Goal: Task Accomplishment & Management: Use online tool/utility

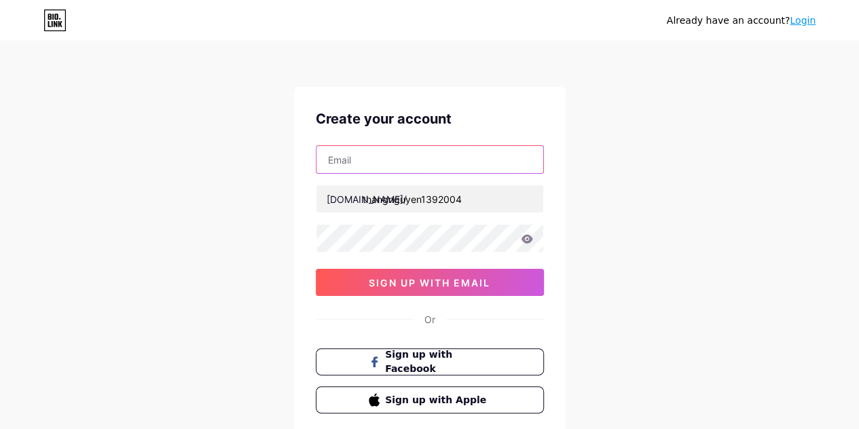
click at [425, 163] on input "text" at bounding box center [429, 159] width 227 height 27
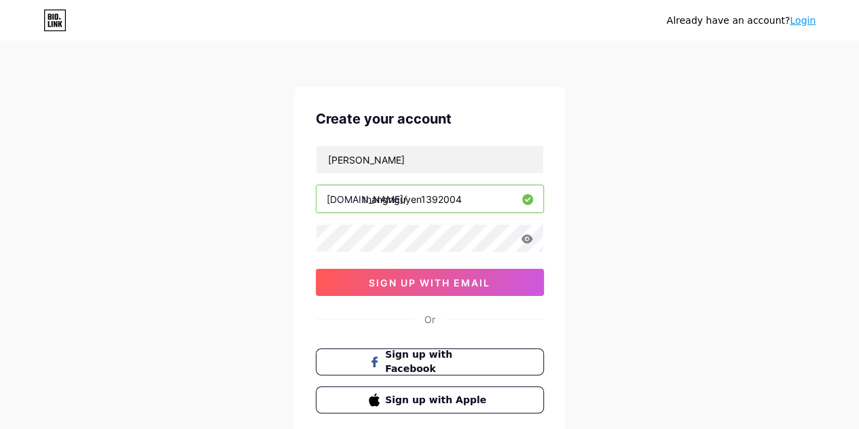
click at [571, 202] on div "Already have an account? Login Create your account nguyen bio.link/ thangnguyen…" at bounding box center [429, 259] width 859 height 519
click at [419, 153] on input "nguyen" at bounding box center [429, 159] width 227 height 27
type input "nguyenduythang1392004@gmail.com"
click at [592, 170] on div "Already have an account? Login Create your account nguyenduythang1392004@gmail.…" at bounding box center [429, 259] width 859 height 519
click at [527, 238] on icon at bounding box center [527, 238] width 12 height 9
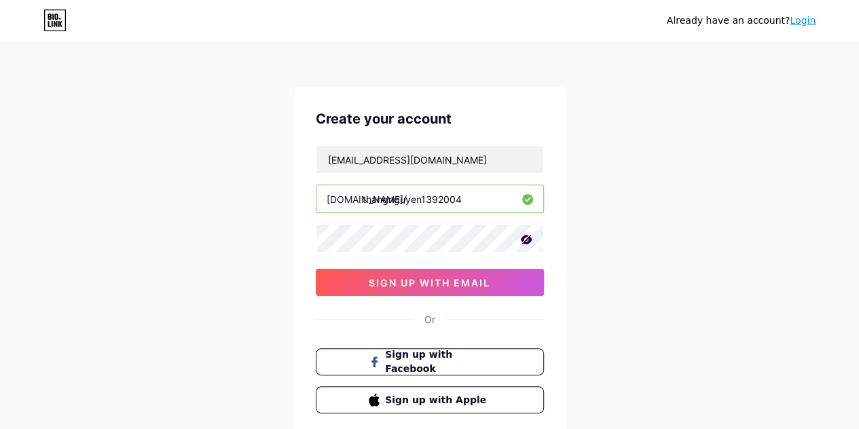
click at [527, 238] on icon at bounding box center [526, 240] width 12 height 10
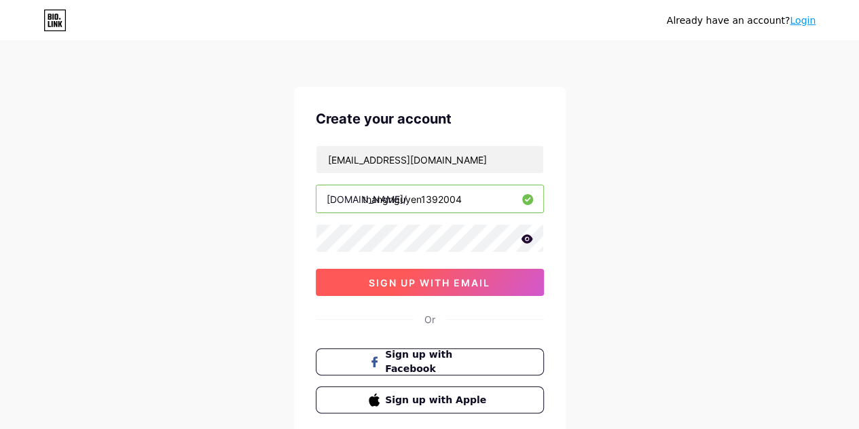
click at [470, 274] on button "sign up with email" at bounding box center [430, 282] width 228 height 27
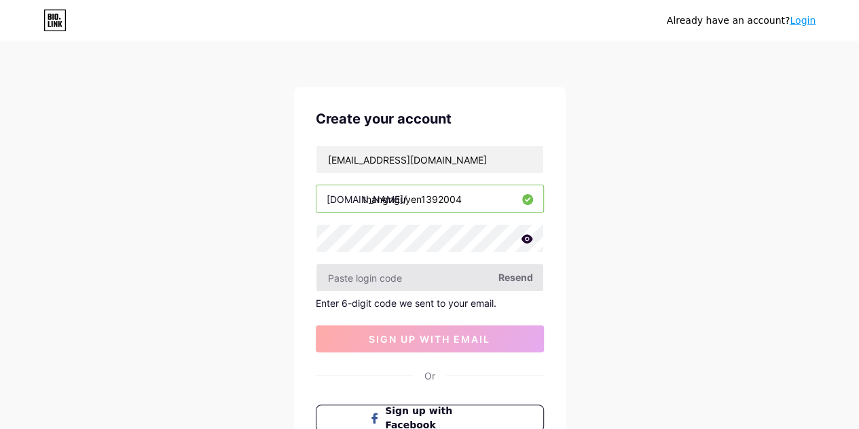
click at [445, 276] on input "text" at bounding box center [429, 277] width 227 height 27
type input "971436"
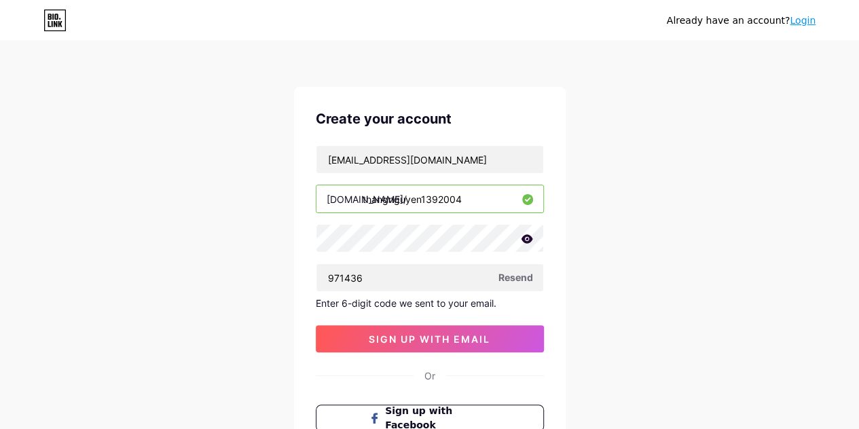
click at [615, 260] on div "Already have an account? Login Create your account nguyenduythang1392004@gmail.…" at bounding box center [429, 288] width 859 height 576
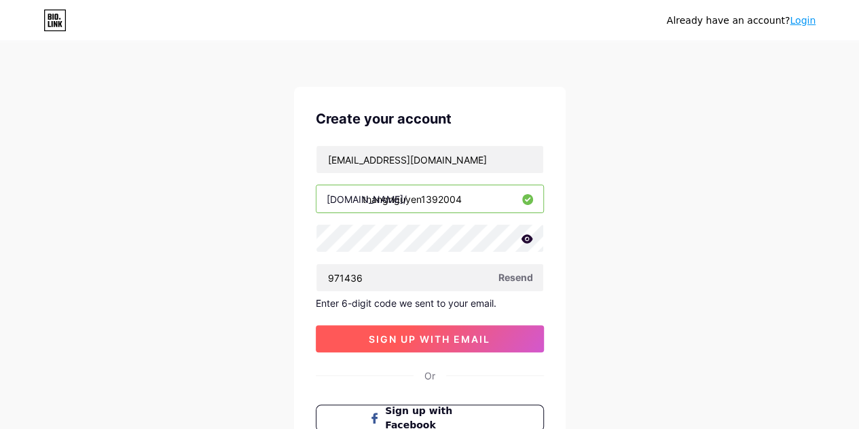
click at [455, 329] on button "sign up with email" at bounding box center [430, 338] width 228 height 27
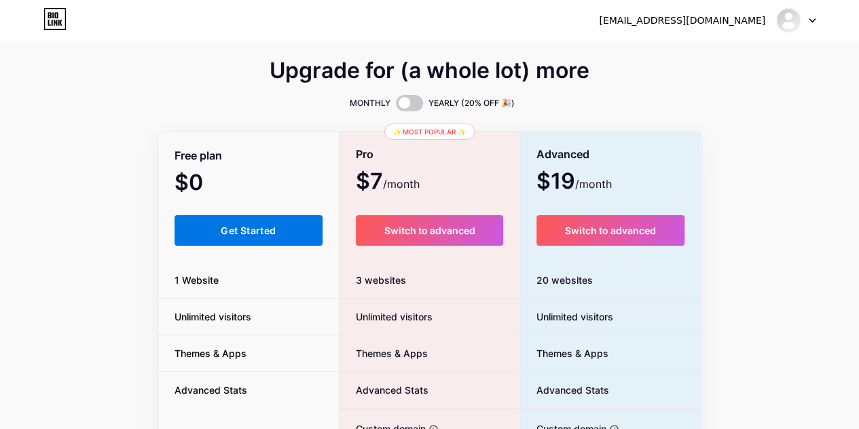
click at [238, 231] on span "Get Started" at bounding box center [248, 231] width 55 height 12
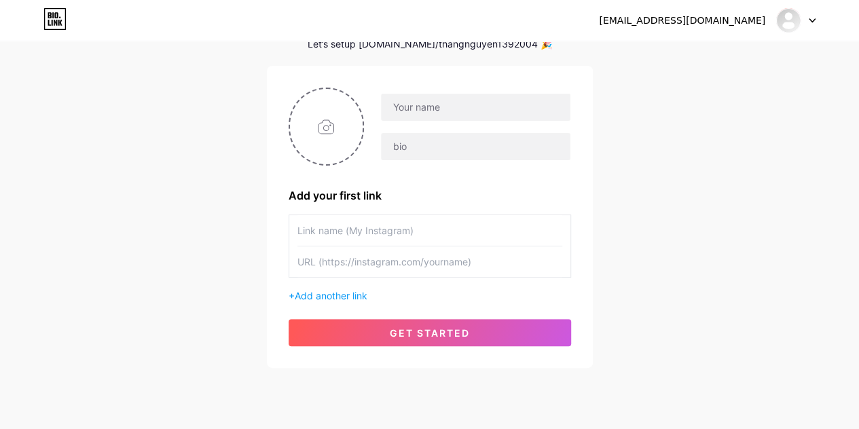
scroll to position [109, 0]
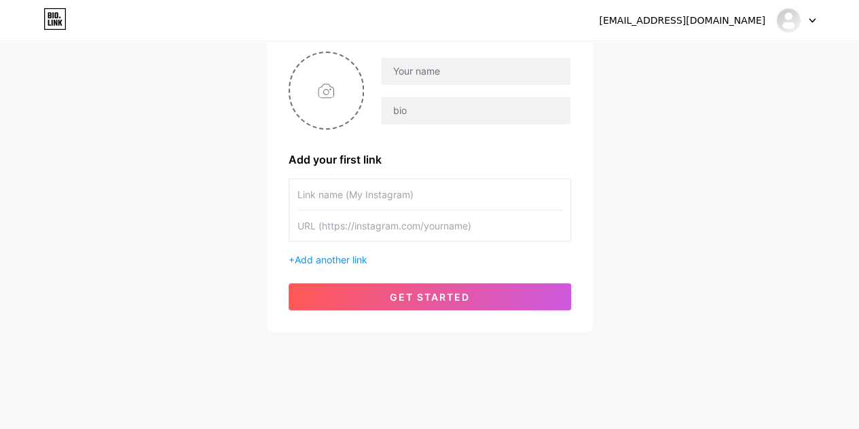
click at [340, 252] on div "+ Add another link" at bounding box center [429, 259] width 282 height 14
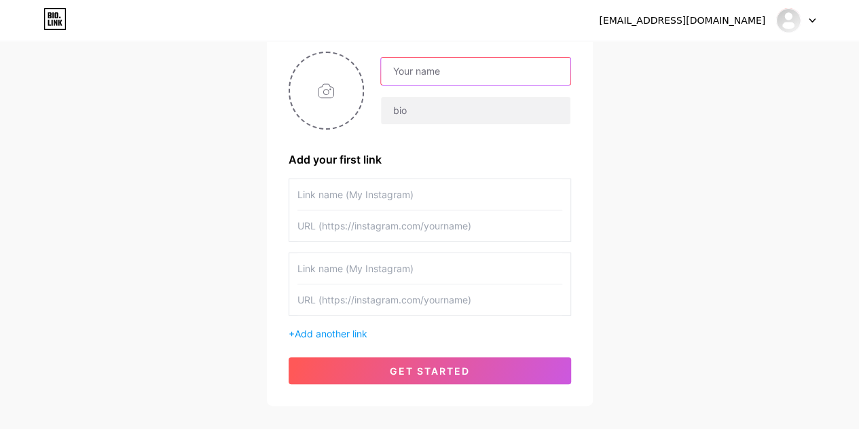
click at [433, 79] on input "text" at bounding box center [475, 71] width 189 height 27
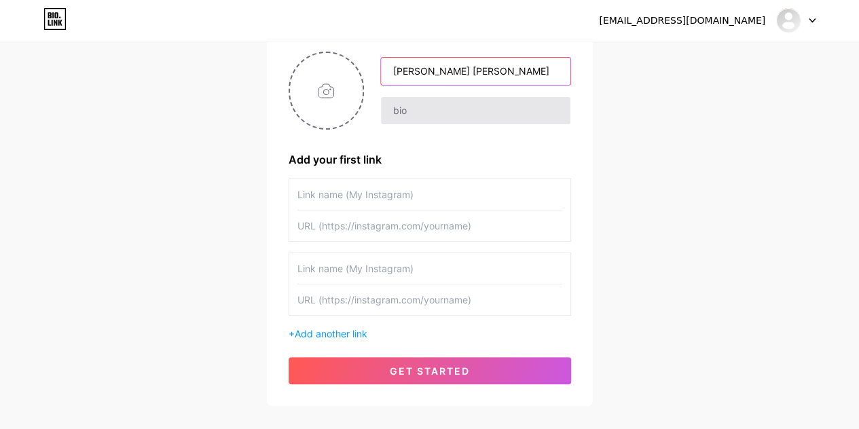
type input "Nguyễn Duy Thắng"
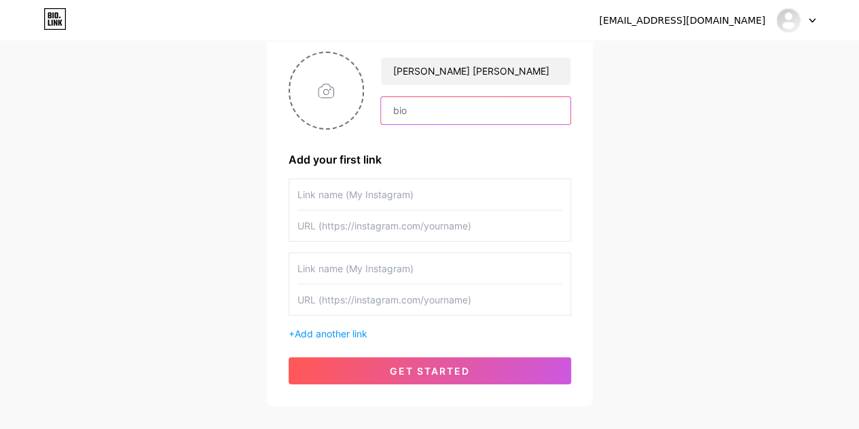
click at [433, 112] on input "text" at bounding box center [475, 110] width 189 height 27
click at [331, 100] on input "file" at bounding box center [326, 90] width 73 height 75
click at [328, 92] on input "file" at bounding box center [326, 90] width 73 height 75
type input "C:\fakepath\1f5ae0bbe38816370f21dfb86412d7c2.png"
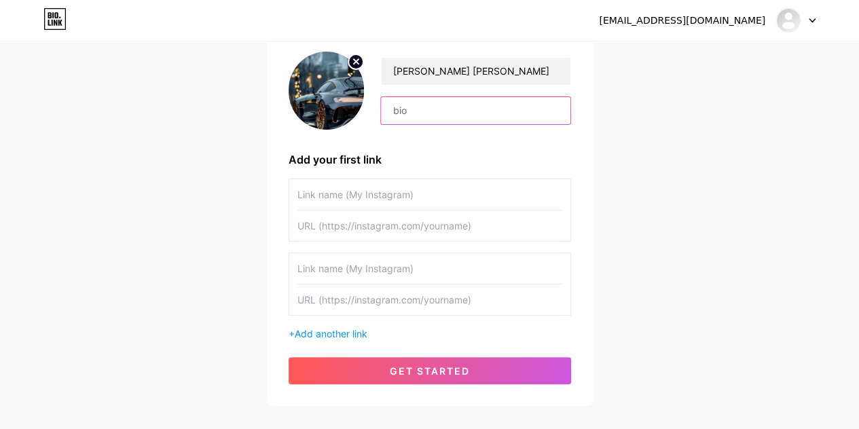
click at [471, 113] on input "text" at bounding box center [475, 110] width 189 height 27
click at [394, 195] on input "text" at bounding box center [429, 194] width 265 height 31
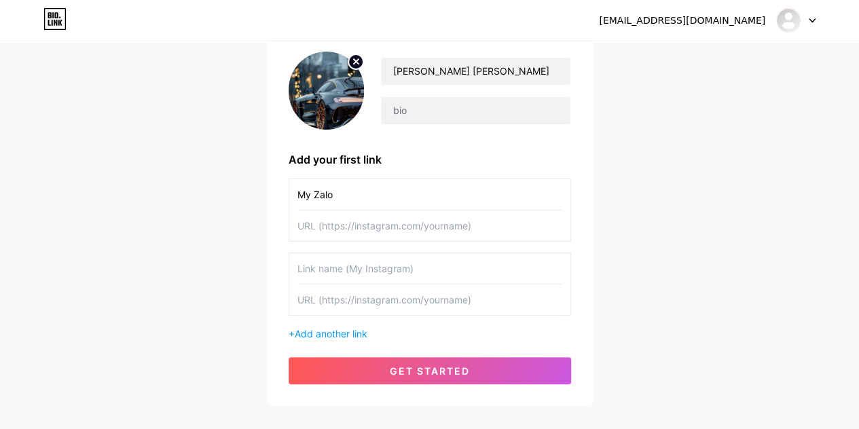
type input "My Zalo"
click at [334, 265] on input "text" at bounding box center [429, 268] width 265 height 31
type input "My Github"
click at [316, 331] on span "Add another link" at bounding box center [331, 334] width 73 height 12
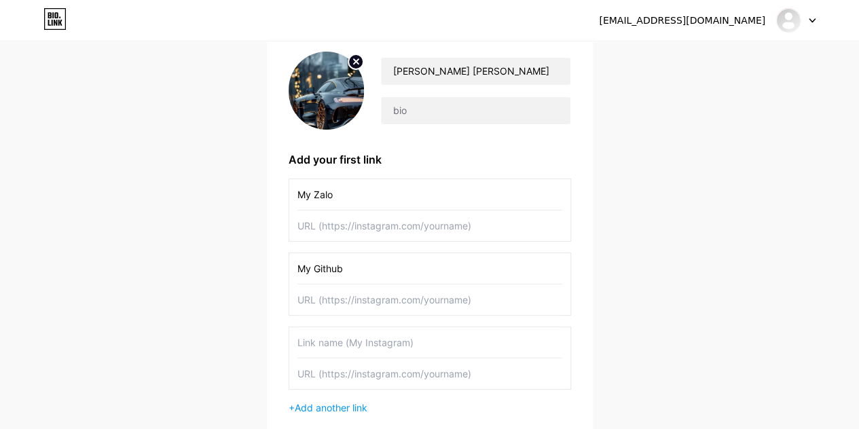
click at [326, 303] on input "text" at bounding box center [429, 299] width 265 height 31
paste input "[URL][DOMAIN_NAME]"
type input "[URL][DOMAIN_NAME]"
click at [327, 350] on input "text" at bounding box center [429, 342] width 265 height 31
type input "My Linkedin"
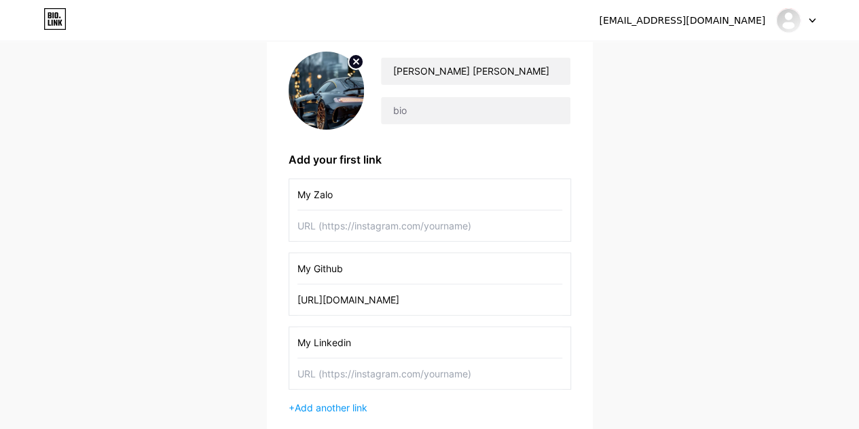
click at [354, 368] on input "text" at bounding box center [429, 373] width 265 height 31
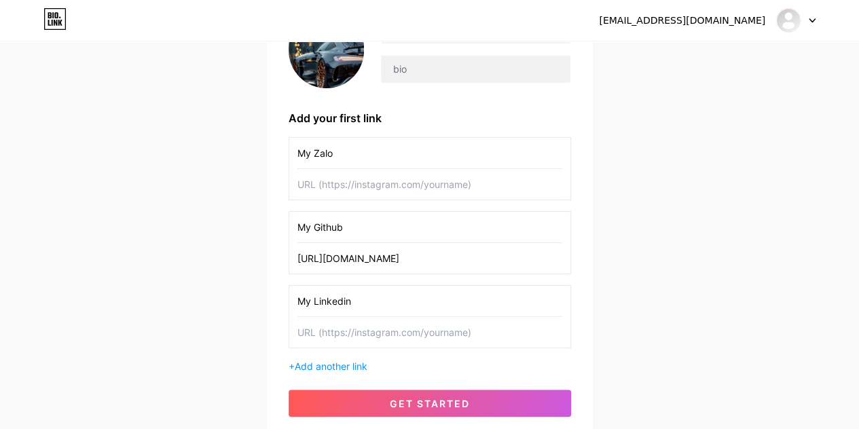
scroll to position [155, 0]
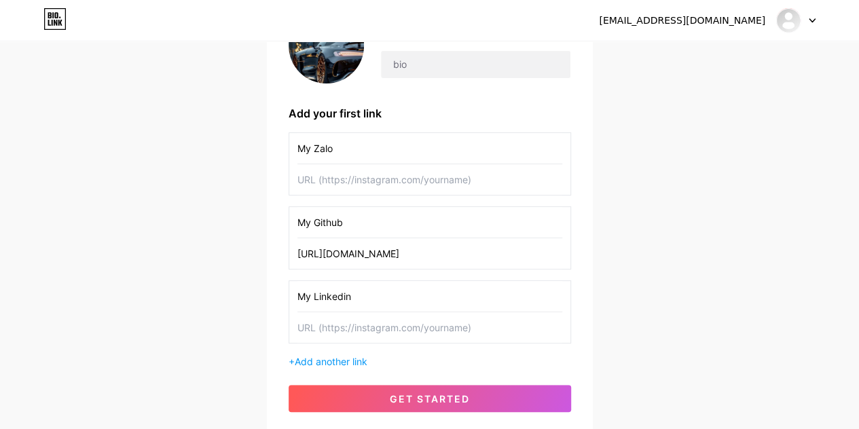
paste input "[DOMAIN_NAME][URL][PERSON_NAME]"
type input "[DOMAIN_NAME][URL][PERSON_NAME]"
click at [335, 362] on span "Add another link" at bounding box center [331, 362] width 73 height 12
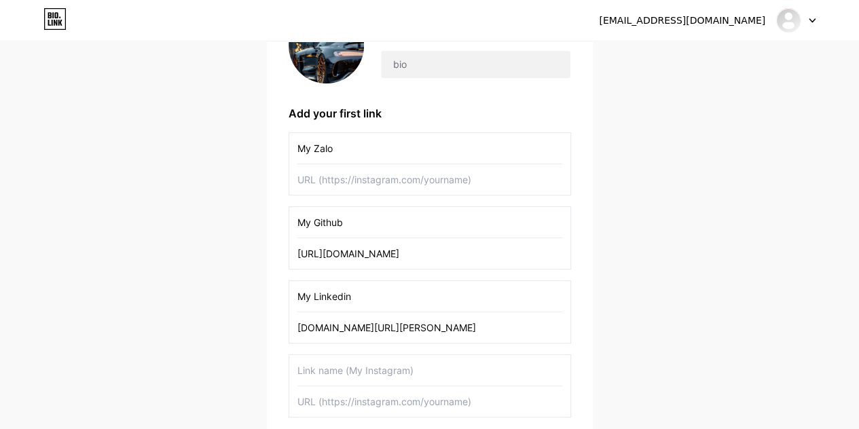
scroll to position [213, 0]
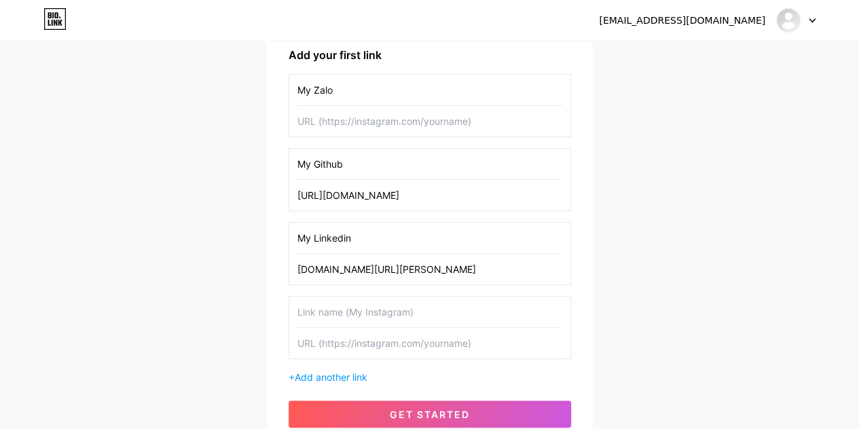
click at [368, 307] on input "text" at bounding box center [429, 312] width 265 height 31
type input "T"
type input "Project 1 - Figma"
click at [386, 337] on input "text" at bounding box center [429, 343] width 265 height 31
click at [327, 377] on span "Add another link" at bounding box center [331, 377] width 73 height 12
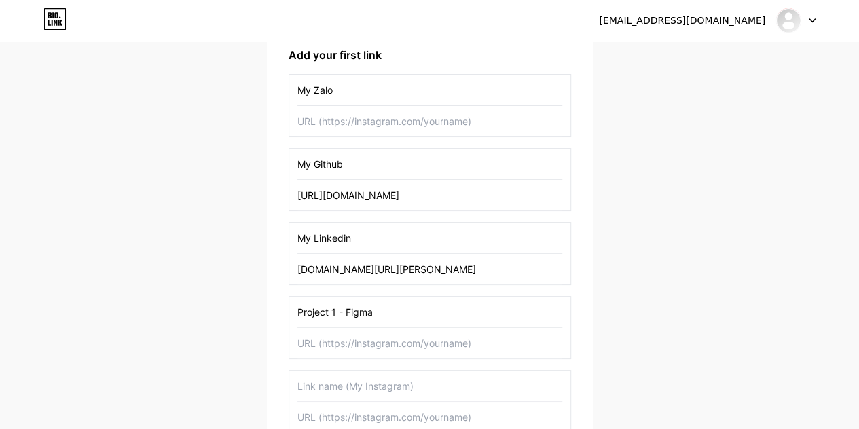
click at [316, 389] on input "text" at bounding box center [429, 386] width 265 height 31
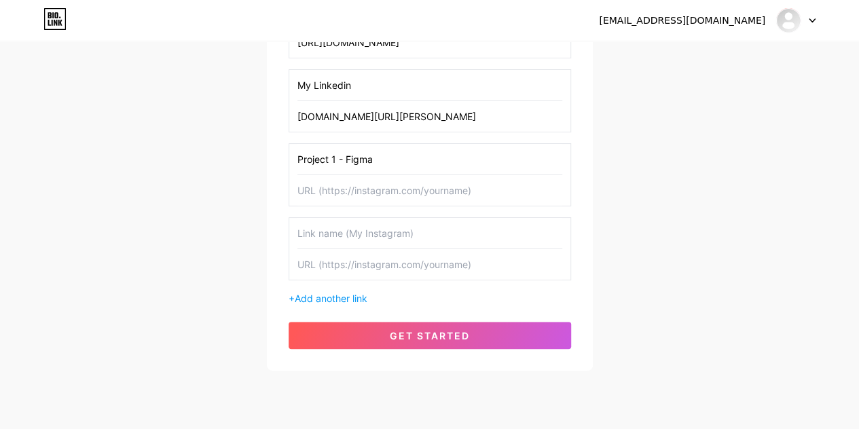
scroll to position [366, 0]
type input "Project 1 - Github"
click at [392, 259] on input "text" at bounding box center [429, 263] width 265 height 31
click at [335, 155] on input "Project 1 - Figma" at bounding box center [429, 158] width 265 height 31
type input "Project 1 (The4M) - Figma"
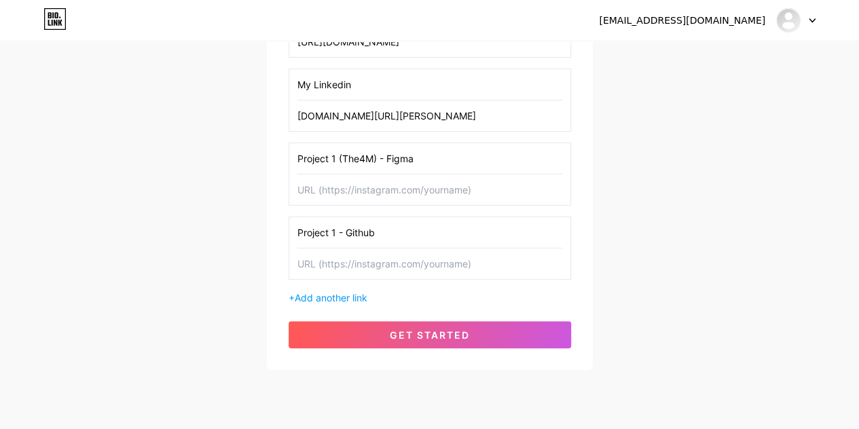
click at [337, 231] on input "Project 1 - Github" at bounding box center [429, 232] width 265 height 31
type input "Project 1 (The4M) - Github"
click at [399, 263] on input "text" at bounding box center [429, 263] width 265 height 31
type input "P"
click at [331, 293] on span "Add another link" at bounding box center [331, 298] width 73 height 12
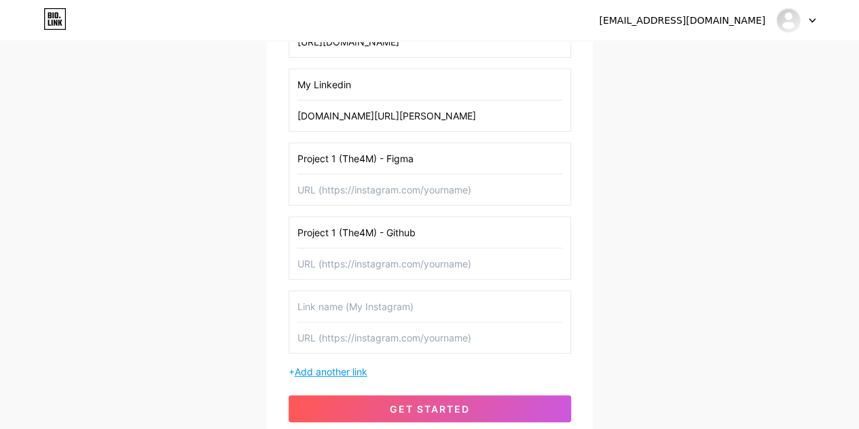
click at [331, 293] on input "text" at bounding box center [429, 306] width 265 height 31
type input "Project 2 (Kiwifastfood) - Github"
click at [400, 332] on input "text" at bounding box center [429, 337] width 265 height 31
click at [336, 366] on span "Add another link" at bounding box center [331, 372] width 73 height 12
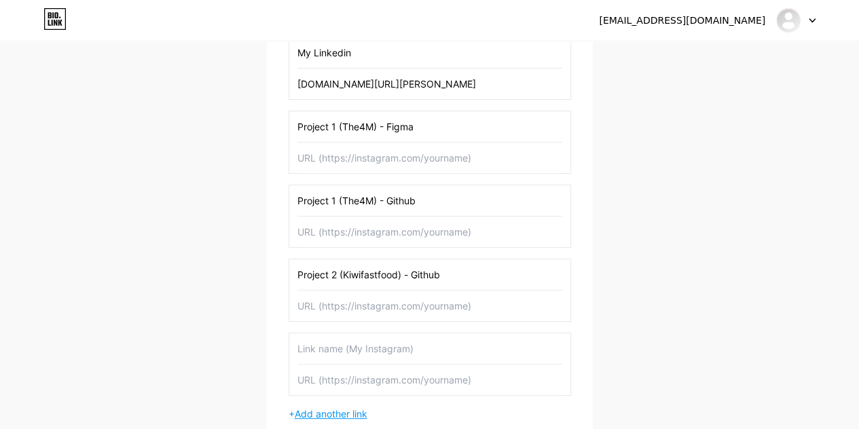
scroll to position [415, 0]
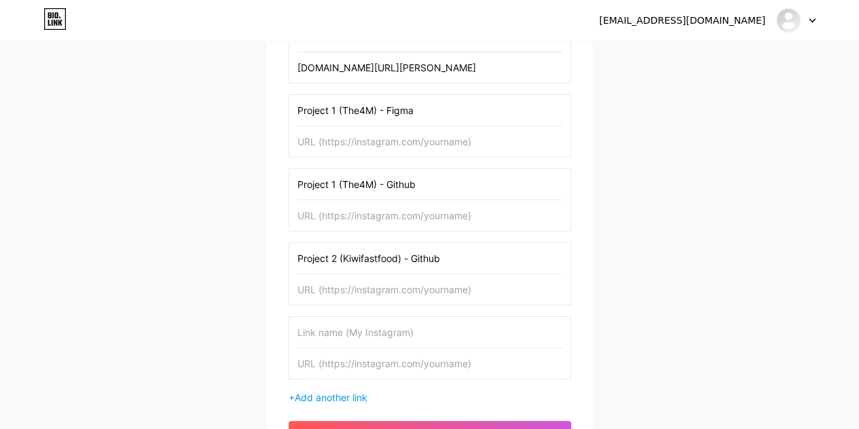
click at [335, 337] on input "text" at bounding box center [429, 332] width 265 height 31
type input "Project 3 (Traveloka) - Github"
click at [356, 360] on input "text" at bounding box center [429, 363] width 265 height 31
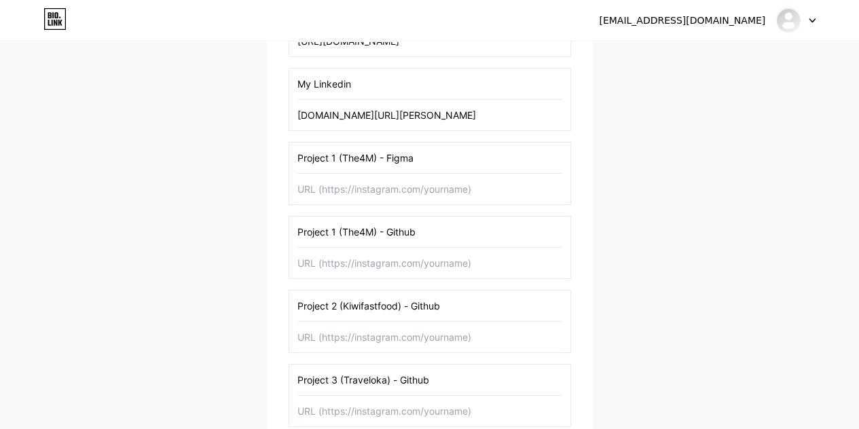
scroll to position [366, 0]
click at [411, 191] on input "text" at bounding box center [429, 190] width 265 height 31
paste input "[URL][DOMAIN_NAME]"
type input "[URL][DOMAIN_NAME]"
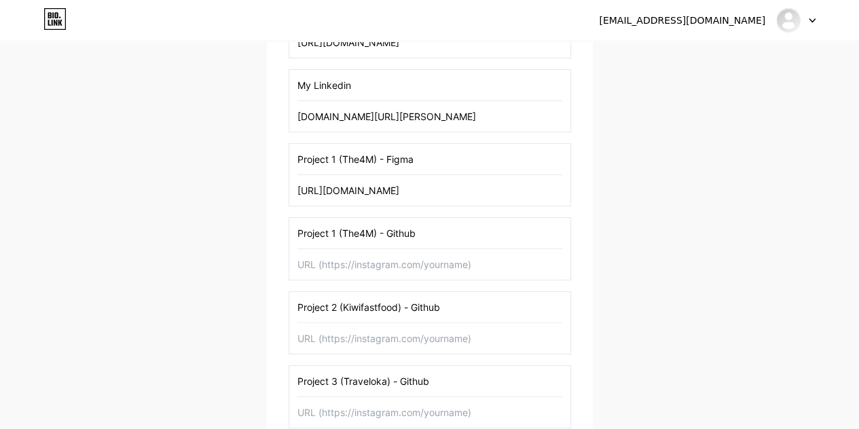
scroll to position [0, 0]
click at [333, 268] on input "text" at bounding box center [429, 264] width 265 height 31
paste input "[URL][DOMAIN_NAME]"
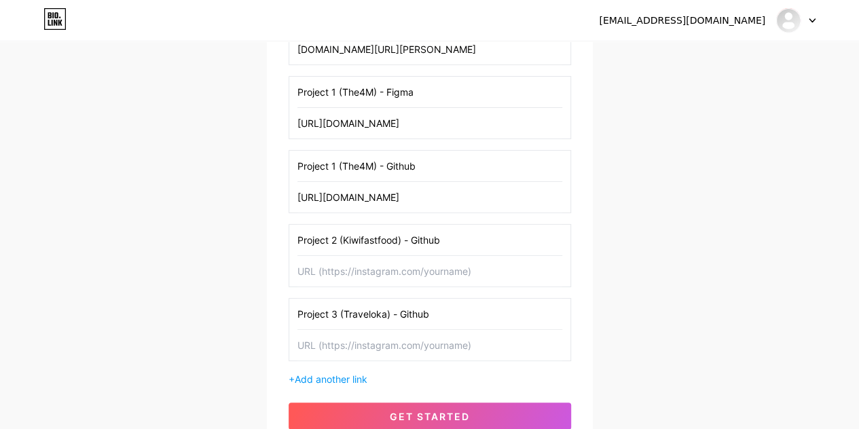
scroll to position [436, 0]
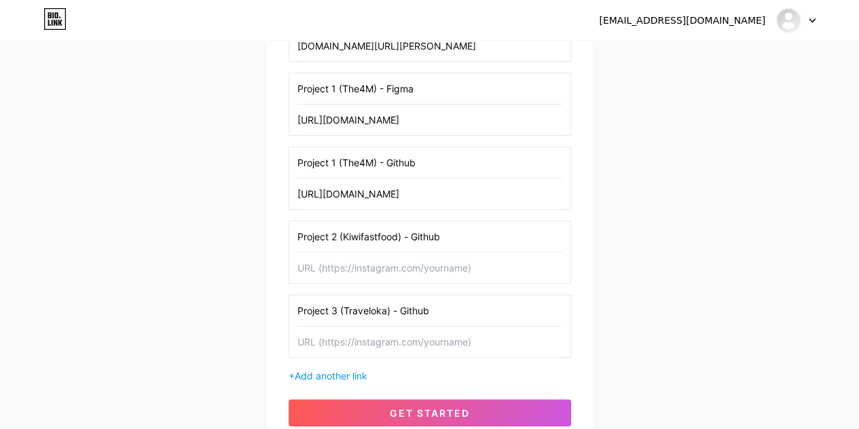
type input "[URL][DOMAIN_NAME]"
click at [333, 259] on input "text" at bounding box center [429, 267] width 265 height 31
paste input "[URL][DOMAIN_NAME]"
type input "[URL][DOMAIN_NAME]"
click at [391, 331] on input "text" at bounding box center [429, 341] width 265 height 31
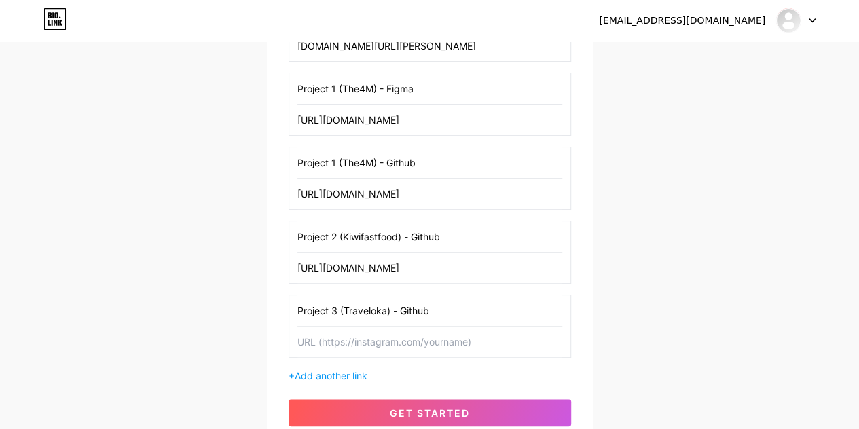
paste input "[URL][DOMAIN_NAME]"
type input "[URL][DOMAIN_NAME]"
click at [252, 286] on div "nguyenduythang1392004@gmail.com Dashboard Logout Setup your page Let’s setup bi…" at bounding box center [429, 28] width 859 height 928
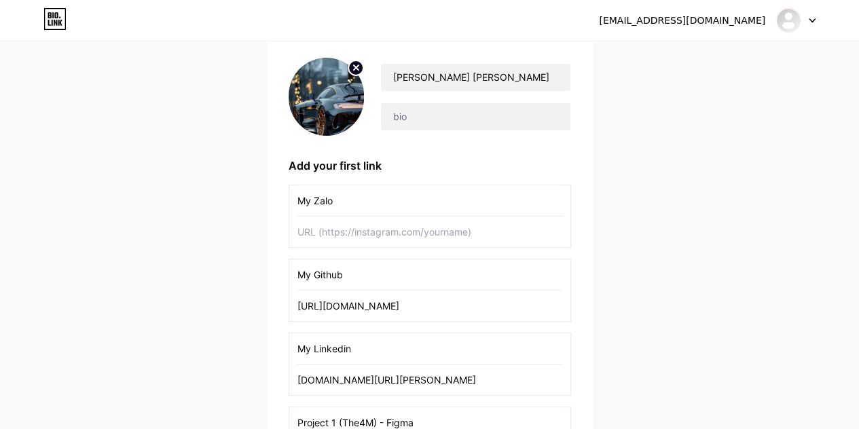
scroll to position [102, 0]
click at [455, 124] on input "text" at bounding box center [475, 117] width 189 height 27
paste input "💻 Full-stack Developer in progress | 🚀 Luôn học hỏi & [PERSON_NAME]"
type input "💻 Full-stack Developer in progress | 🚀 Luôn học hỏi & [PERSON_NAME]"
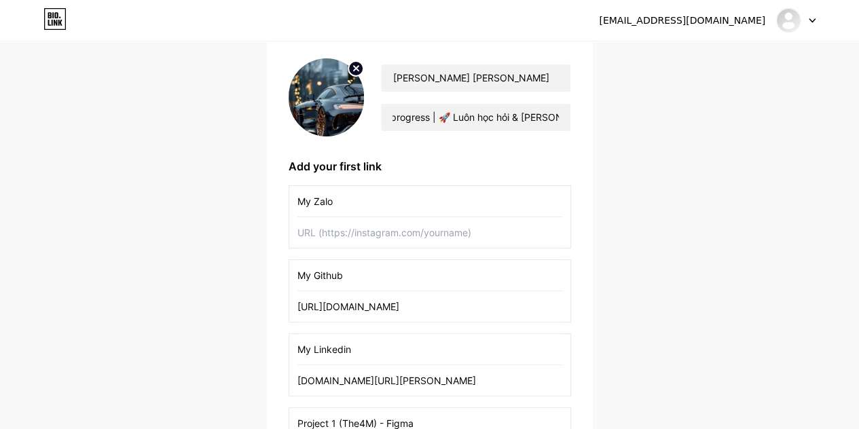
scroll to position [0, 0]
click at [626, 134] on div "nguyenduythang1392004@gmail.com Dashboard Logout Setup your page Let’s setup bi…" at bounding box center [429, 362] width 859 height 928
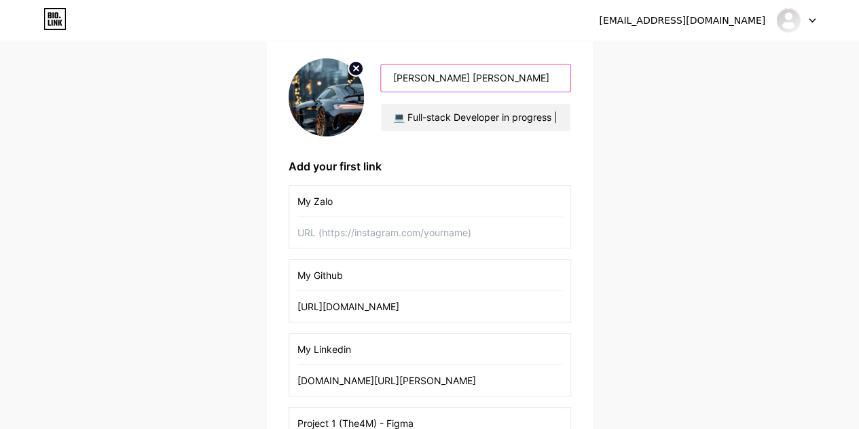
click at [497, 85] on input "Nguyễn Duy Thắng" at bounding box center [475, 77] width 189 height 27
drag, startPoint x: 478, startPoint y: 71, endPoint x: 375, endPoint y: 71, distance: 103.8
click at [375, 71] on div "Nguyễn Duy Thắng 💻 Full-stack Developer in progress | 🚀 Luôn học hỏi & cải tiến" at bounding box center [467, 98] width 206 height 68
type input "N"
type input "n"
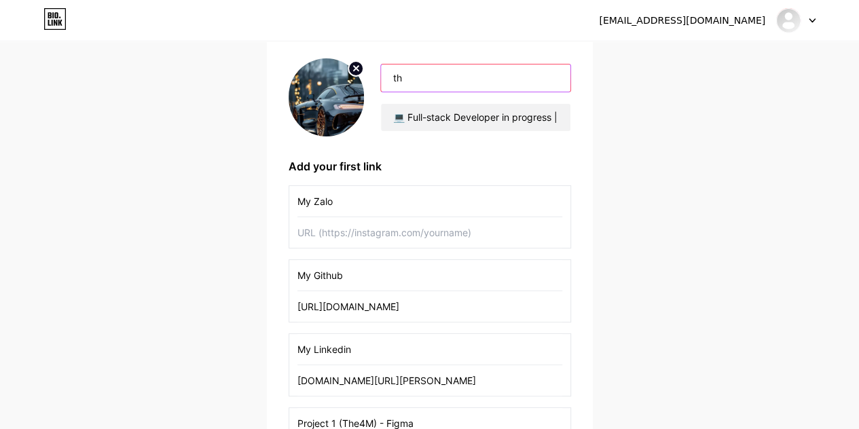
type input "t"
type input "thangnguyen1392004"
click at [660, 85] on div "nguyenduythang1392004@gmail.com Dashboard Logout Setup your page Let’s setup bi…" at bounding box center [429, 362] width 859 height 928
click at [370, 236] on input "text" at bounding box center [429, 232] width 265 height 31
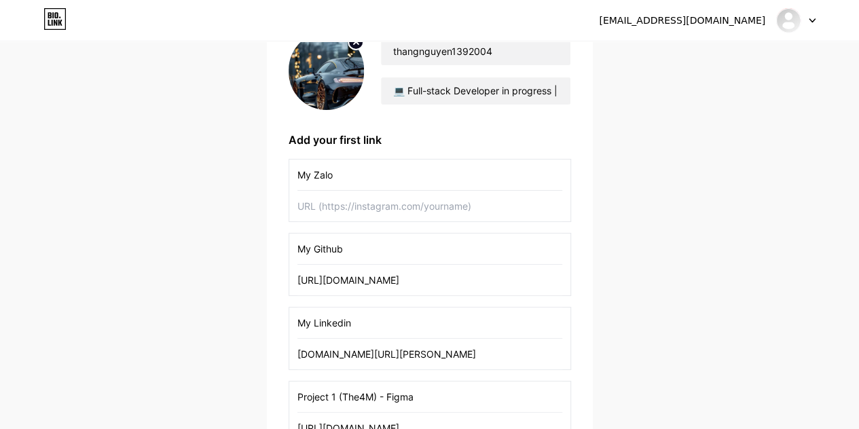
scroll to position [123, 0]
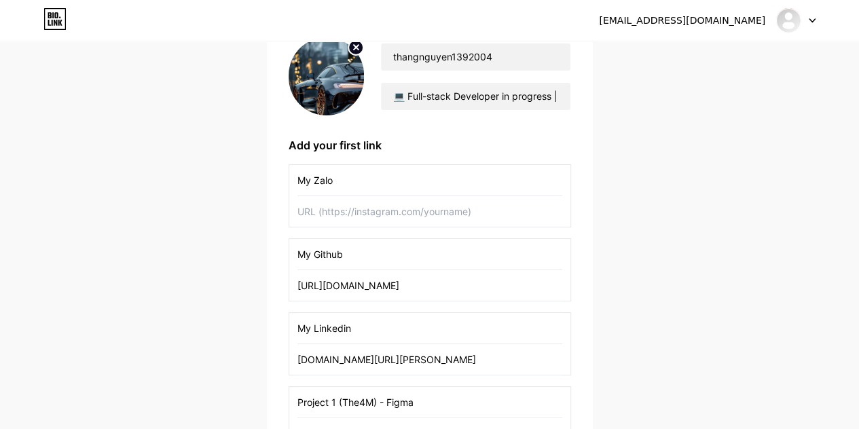
paste input "http://zaloapp.com/qr/p/9w54ct8ddxg9"
type input "http://zaloapp.com/qr/p/9w54ct8ddxg9"
click at [631, 161] on div "nguyenduythang1392004@gmail.com Dashboard Logout Setup your page Let’s setup bi…" at bounding box center [429, 341] width 859 height 928
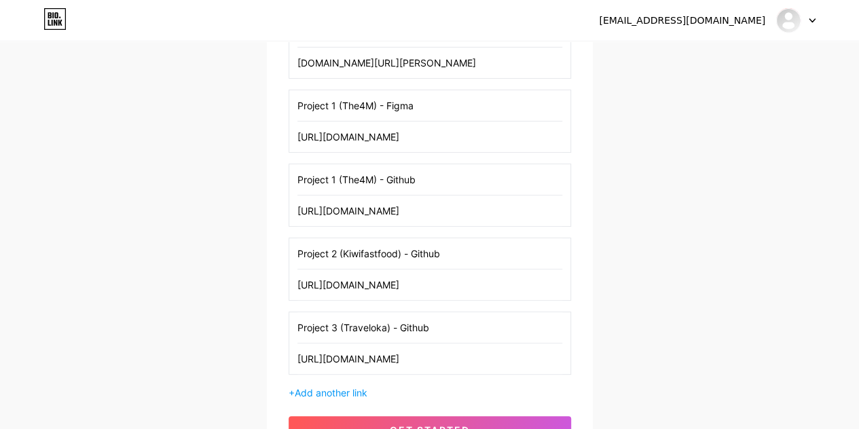
scroll to position [548, 0]
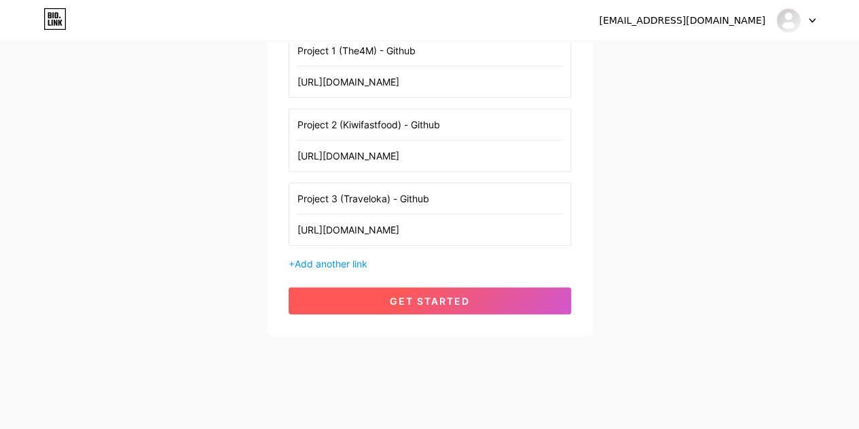
click at [424, 302] on button "get started" at bounding box center [429, 300] width 282 height 27
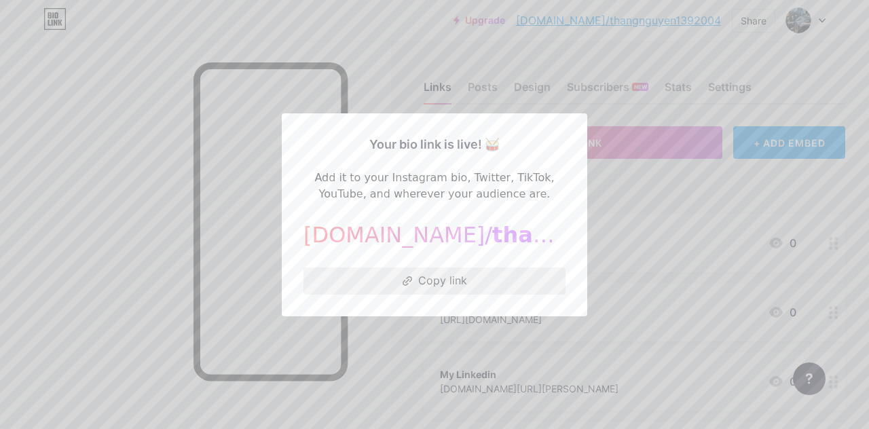
click at [424, 286] on button "Copy link" at bounding box center [434, 280] width 262 height 27
click at [164, 149] on div at bounding box center [434, 214] width 869 height 429
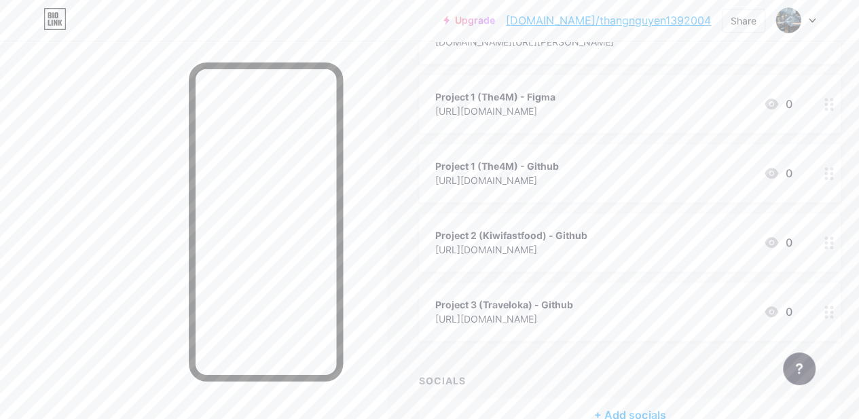
scroll to position [426, 0]
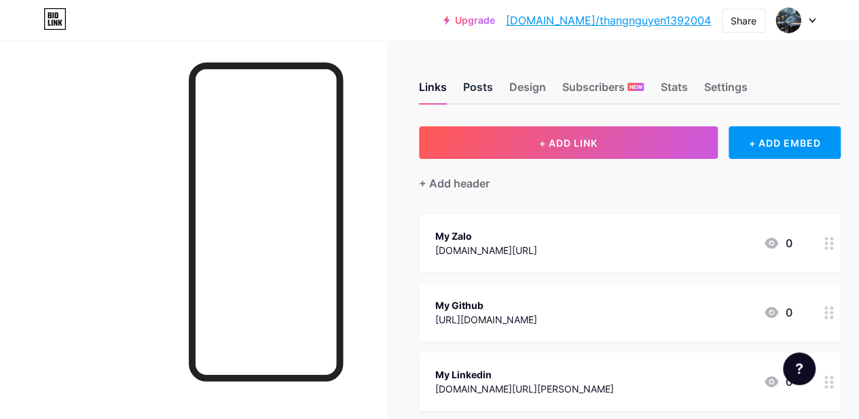
click at [485, 86] on div "Posts" at bounding box center [478, 91] width 30 height 24
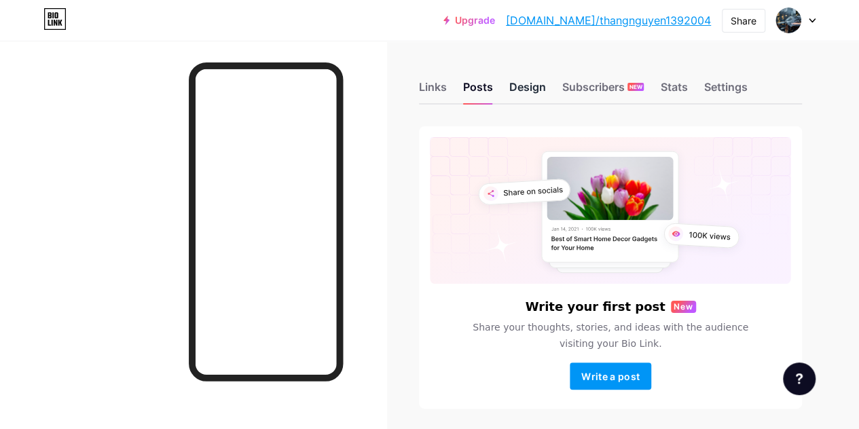
click at [528, 83] on div "Design" at bounding box center [527, 91] width 37 height 24
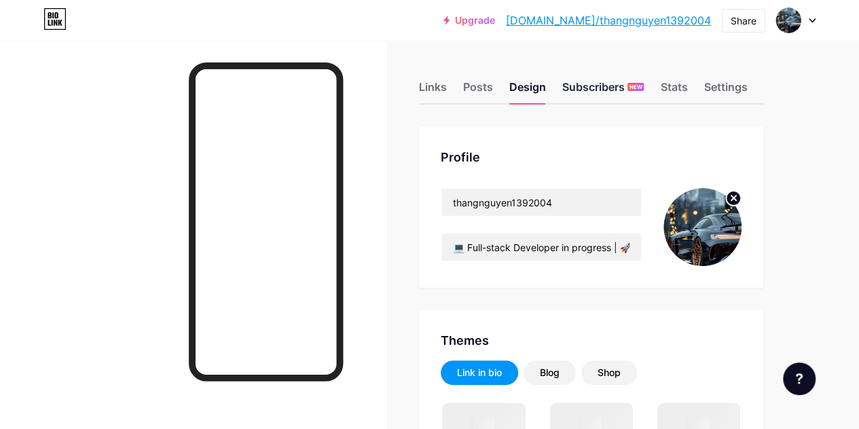
click at [580, 89] on div "Subscribers NEW" at bounding box center [602, 91] width 81 height 24
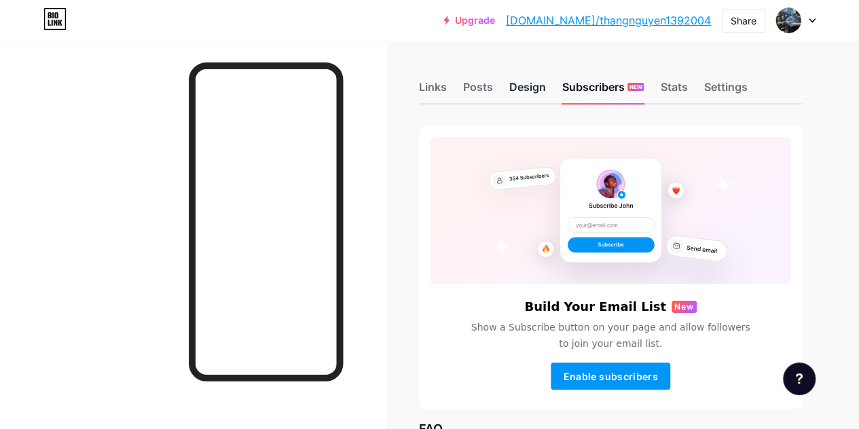
click at [534, 90] on div "Design" at bounding box center [527, 91] width 37 height 24
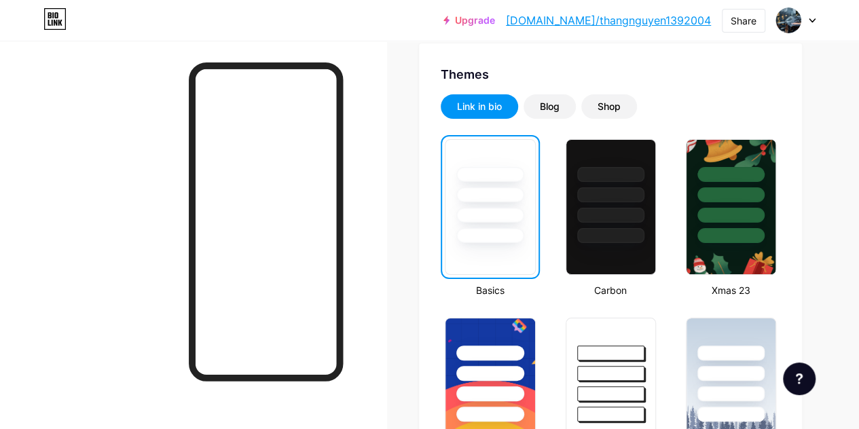
scroll to position [275, 0]
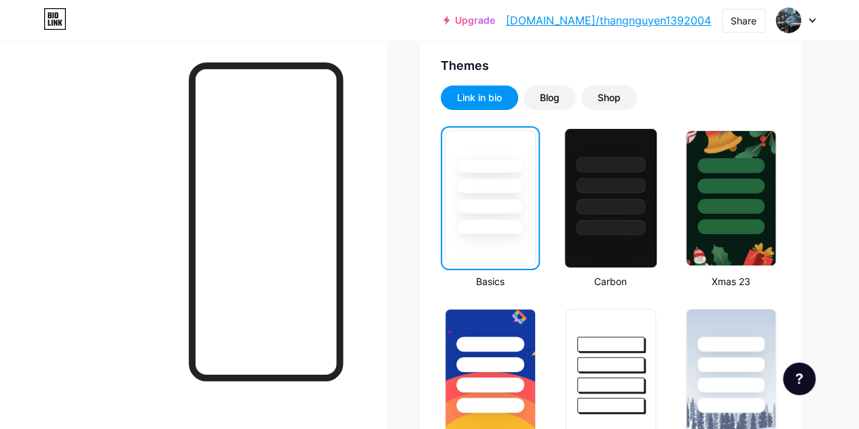
click at [629, 187] on div at bounding box center [610, 186] width 69 height 16
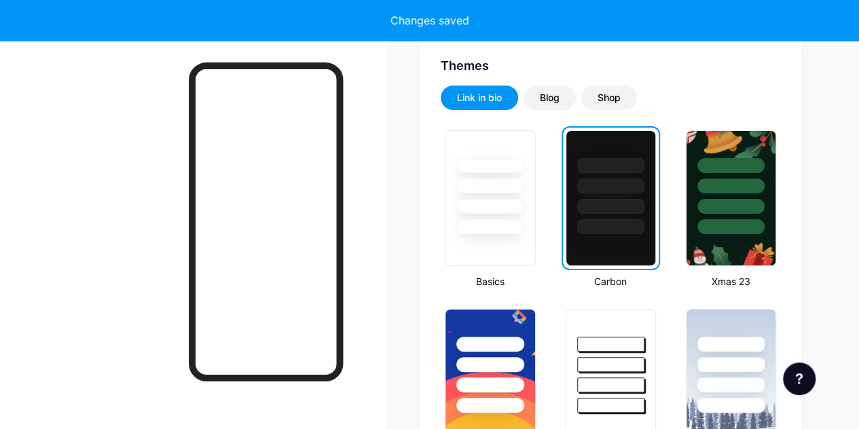
click at [601, 217] on div at bounding box center [610, 182] width 89 height 103
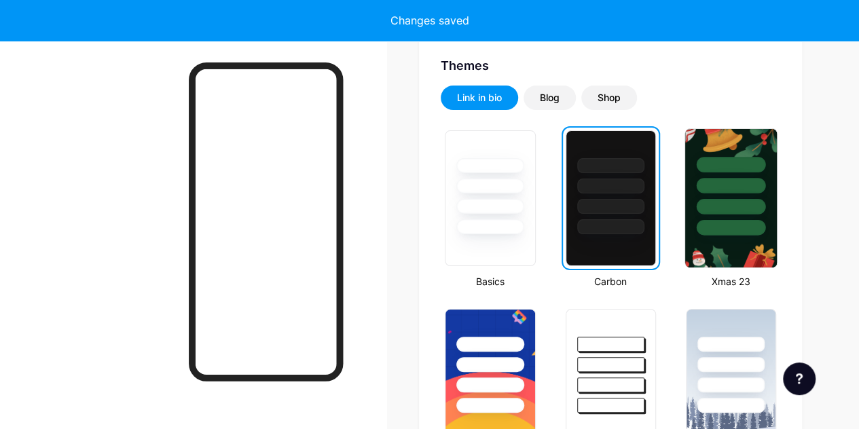
click at [693, 219] on div at bounding box center [731, 182] width 92 height 107
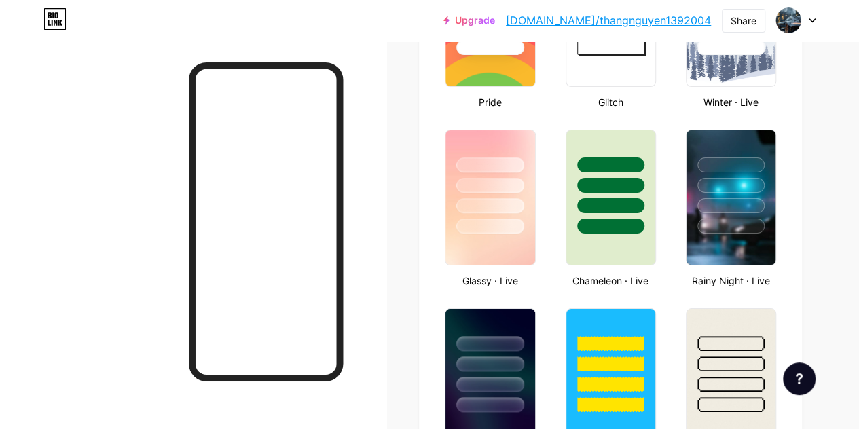
scroll to position [638, 0]
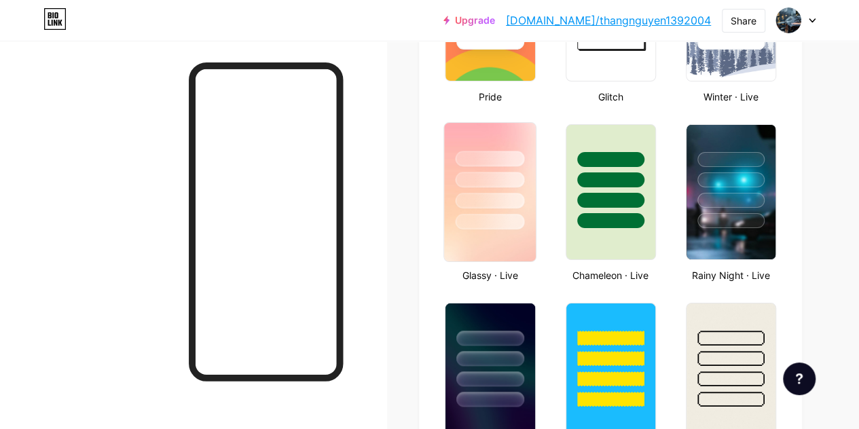
click at [485, 173] on div at bounding box center [489, 180] width 69 height 16
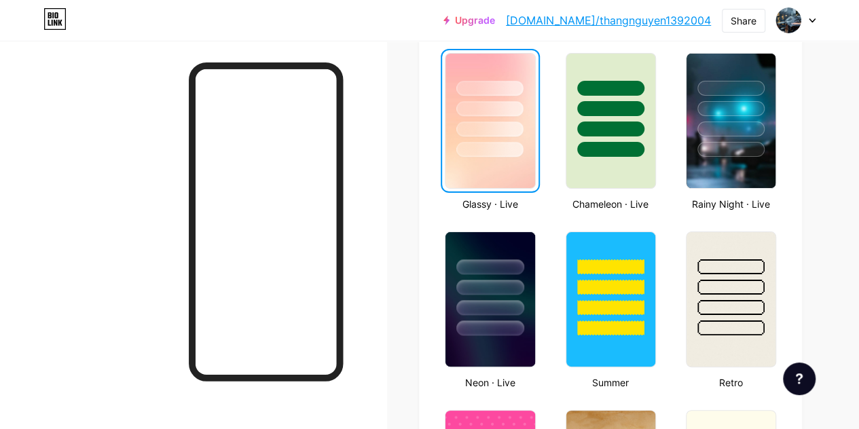
scroll to position [713, 0]
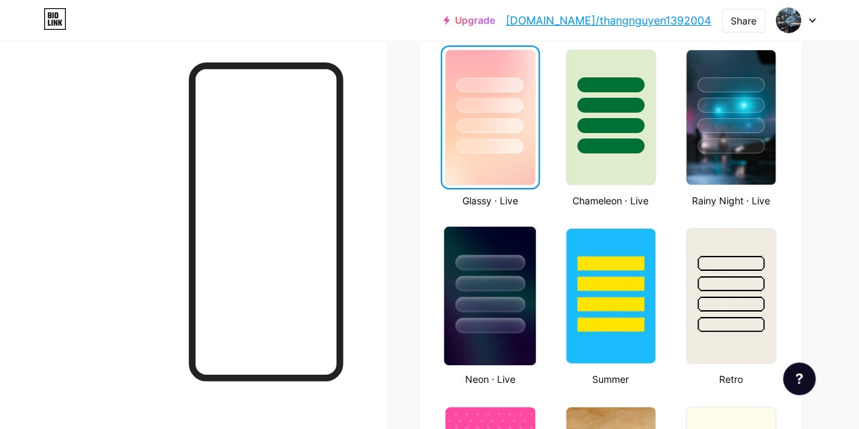
click at [497, 261] on div at bounding box center [489, 263] width 69 height 16
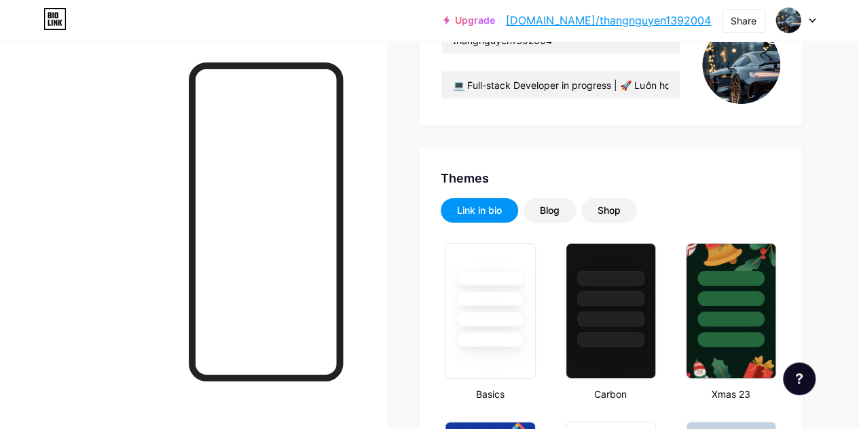
scroll to position [155, 0]
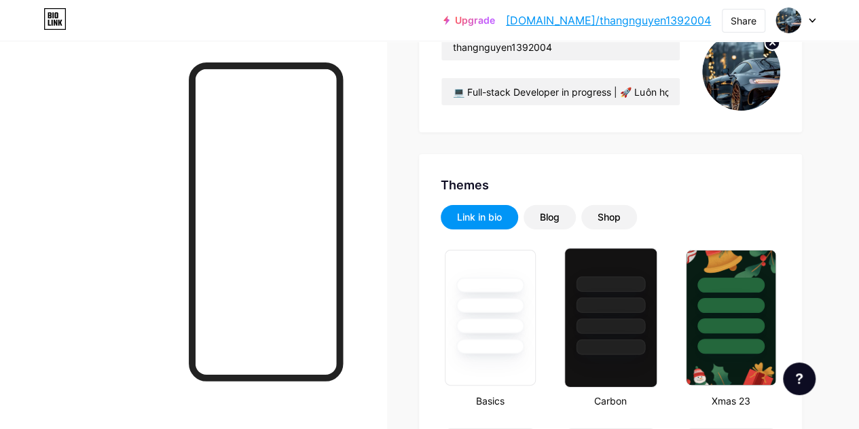
click at [600, 309] on div at bounding box center [610, 305] width 69 height 16
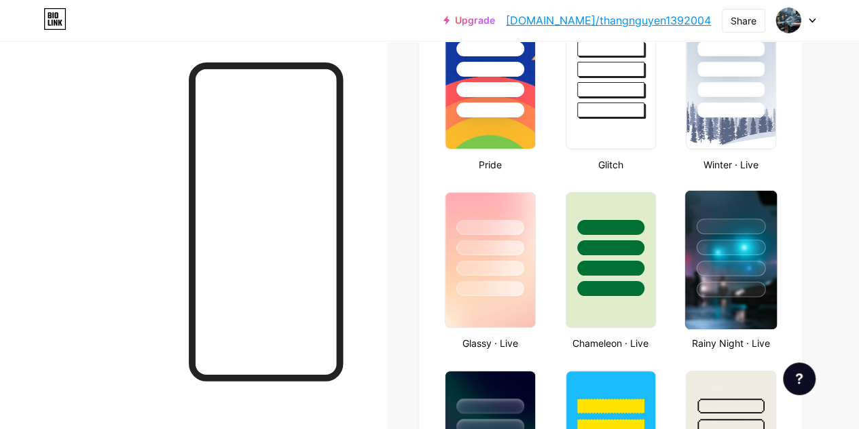
scroll to position [571, 0]
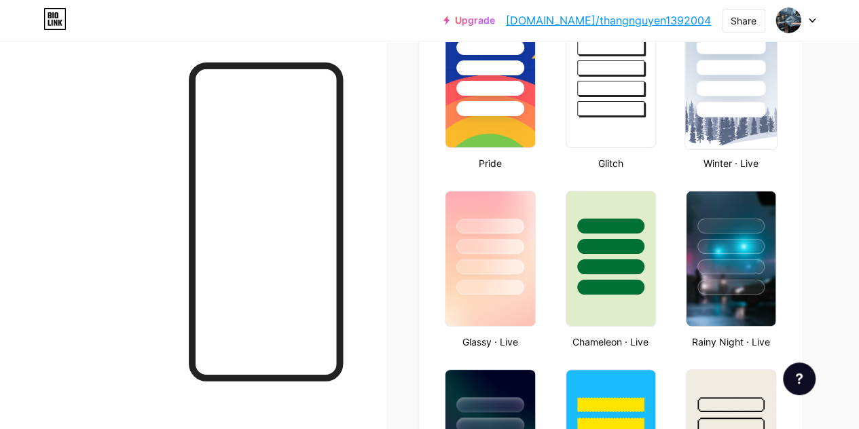
click at [732, 131] on img at bounding box center [731, 80] width 92 height 138
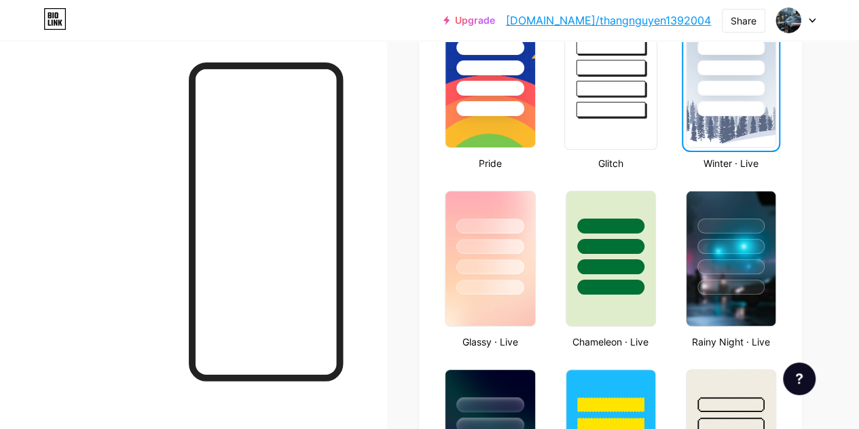
click at [632, 138] on div at bounding box center [610, 80] width 93 height 140
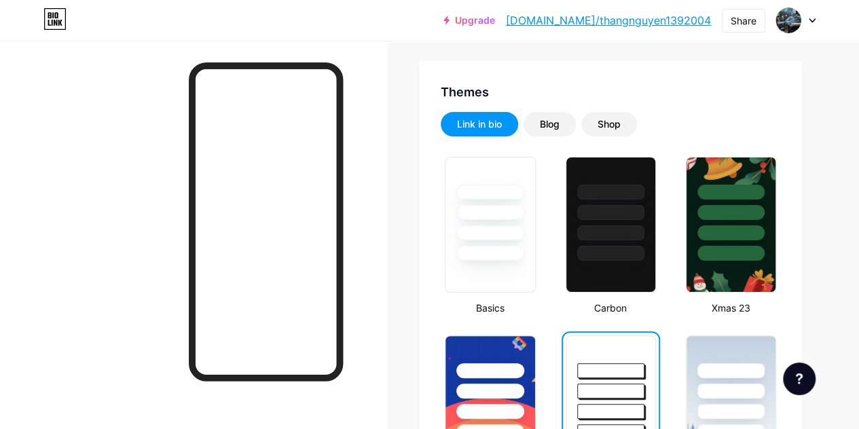
scroll to position [246, 0]
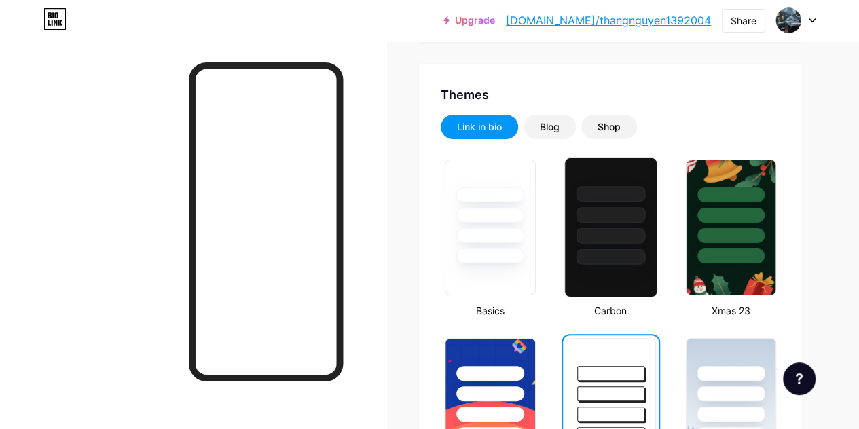
click at [614, 206] on div at bounding box center [611, 211] width 92 height 107
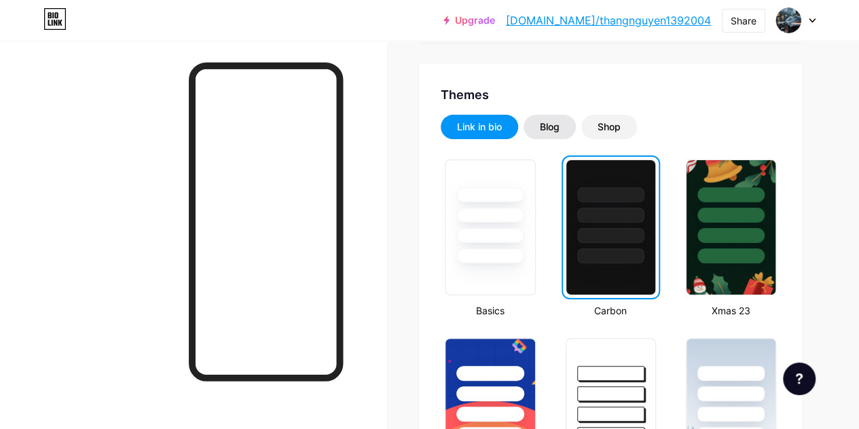
click at [559, 122] on div "Blog" at bounding box center [550, 127] width 20 height 14
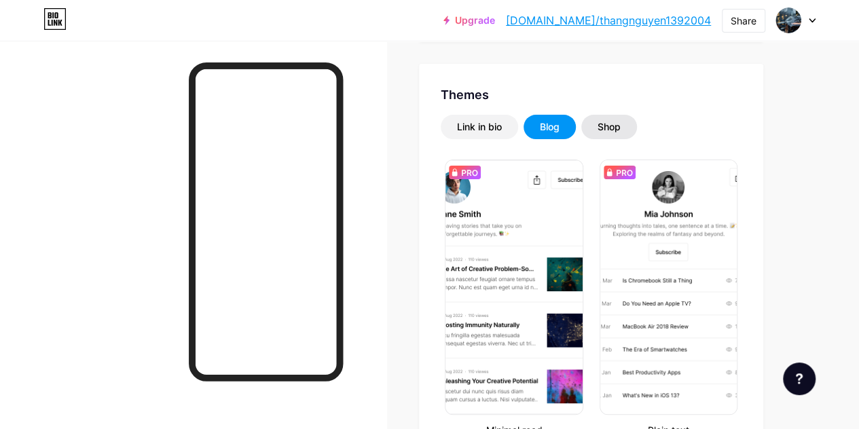
click at [605, 124] on div "Shop" at bounding box center [608, 127] width 23 height 14
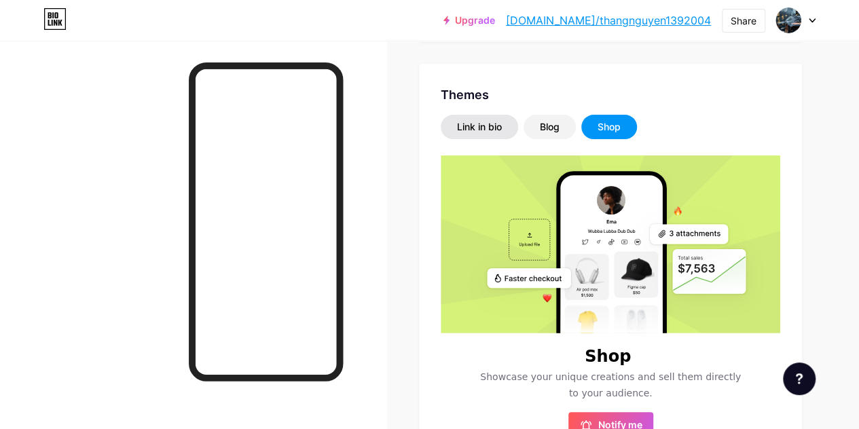
click at [500, 126] on div "Link in bio" at bounding box center [479, 127] width 45 height 14
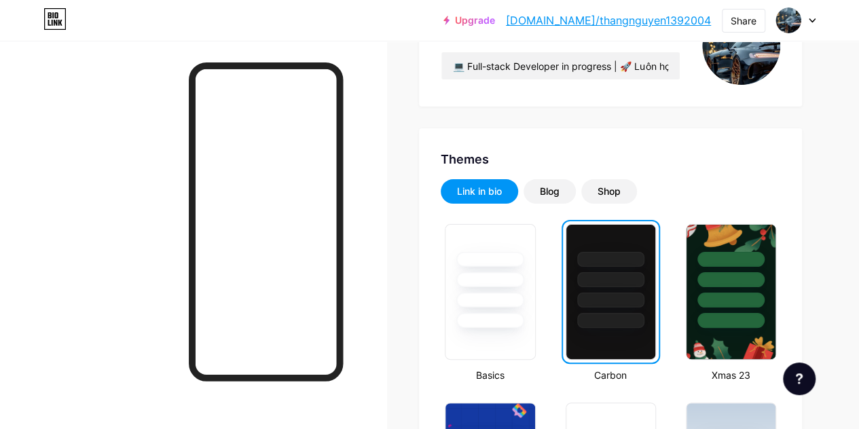
scroll to position [188, 0]
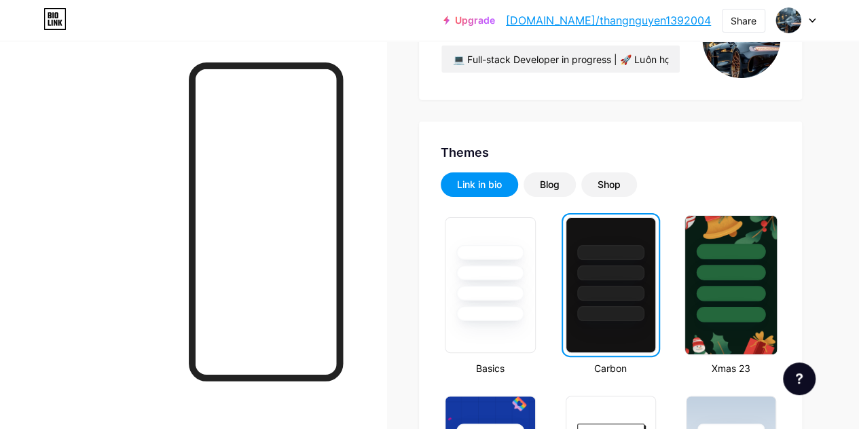
click at [700, 237] on div at bounding box center [731, 269] width 92 height 107
